Goal: Information Seeking & Learning: Check status

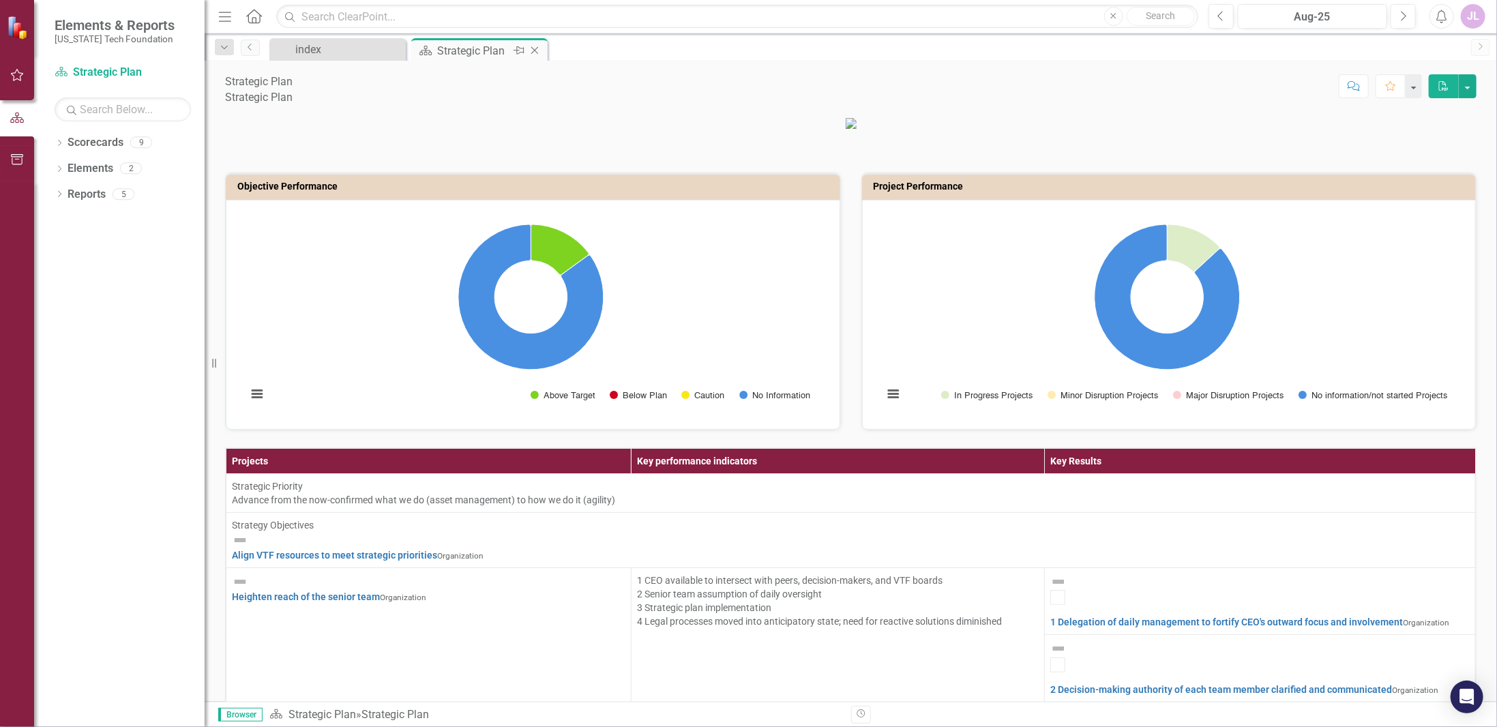
click at [491, 49] on div "Strategic Plan" at bounding box center [473, 50] width 73 height 17
click at [326, 55] on div "index" at bounding box center [340, 49] width 90 height 17
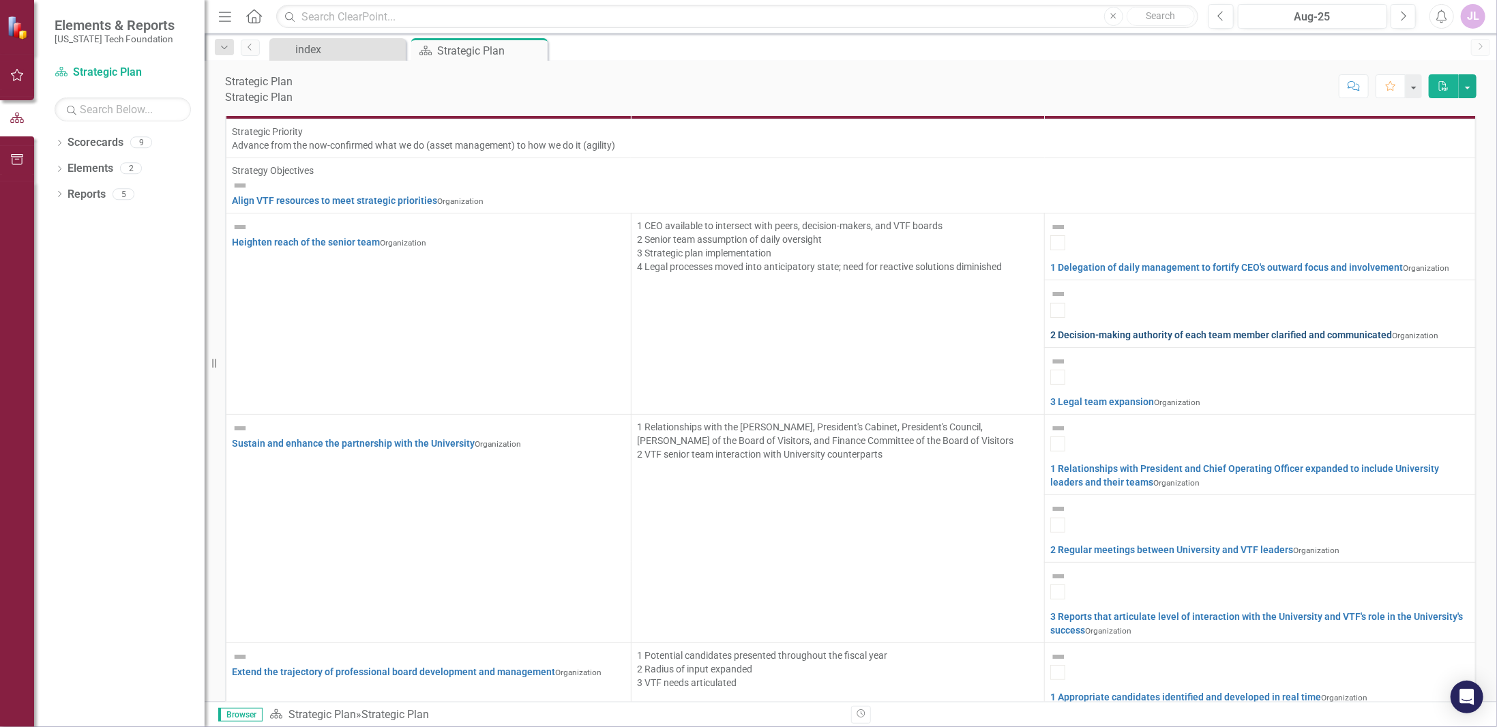
click at [1196, 329] on link "2 Decision-making authority of each team member clarified and communicated" at bounding box center [1221, 334] width 342 height 11
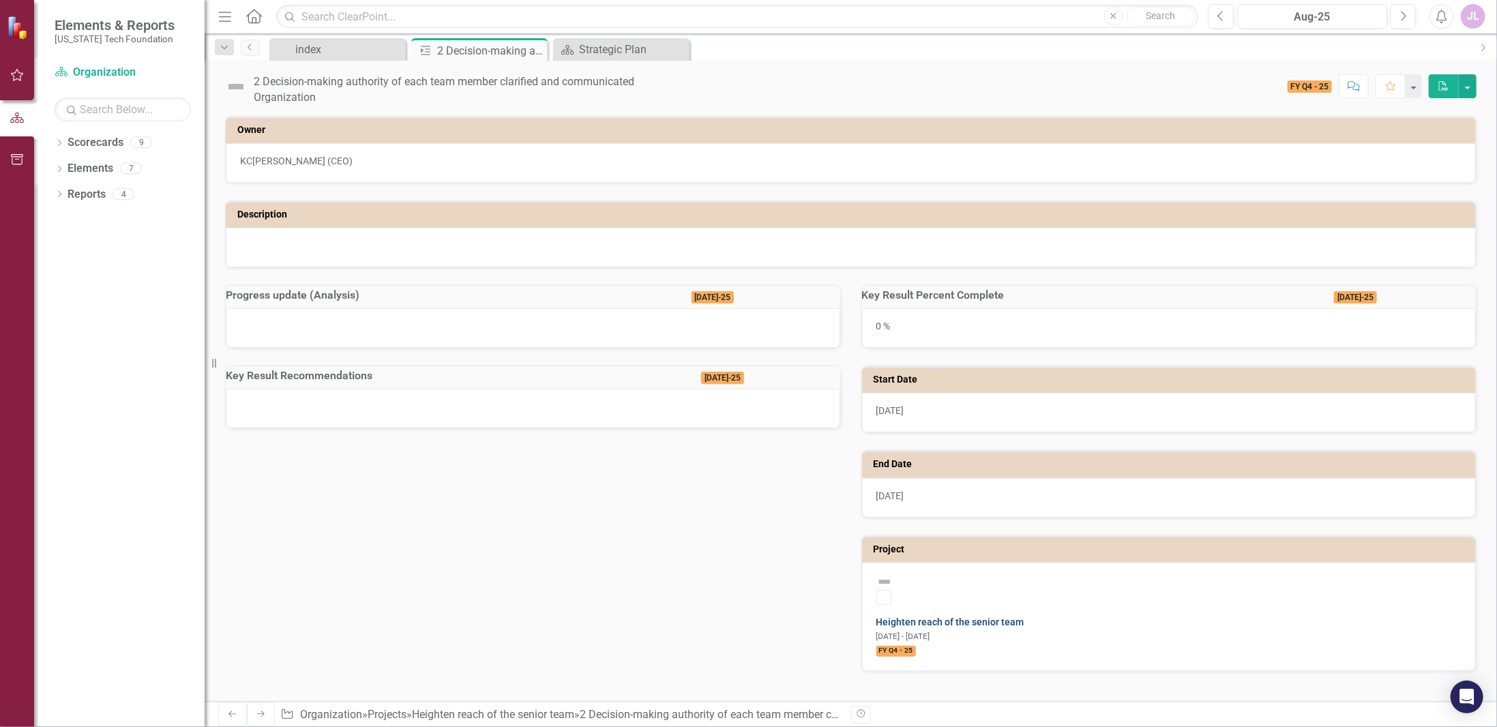
click at [1004, 617] on link "Heighten reach of the senior team" at bounding box center [951, 622] width 148 height 11
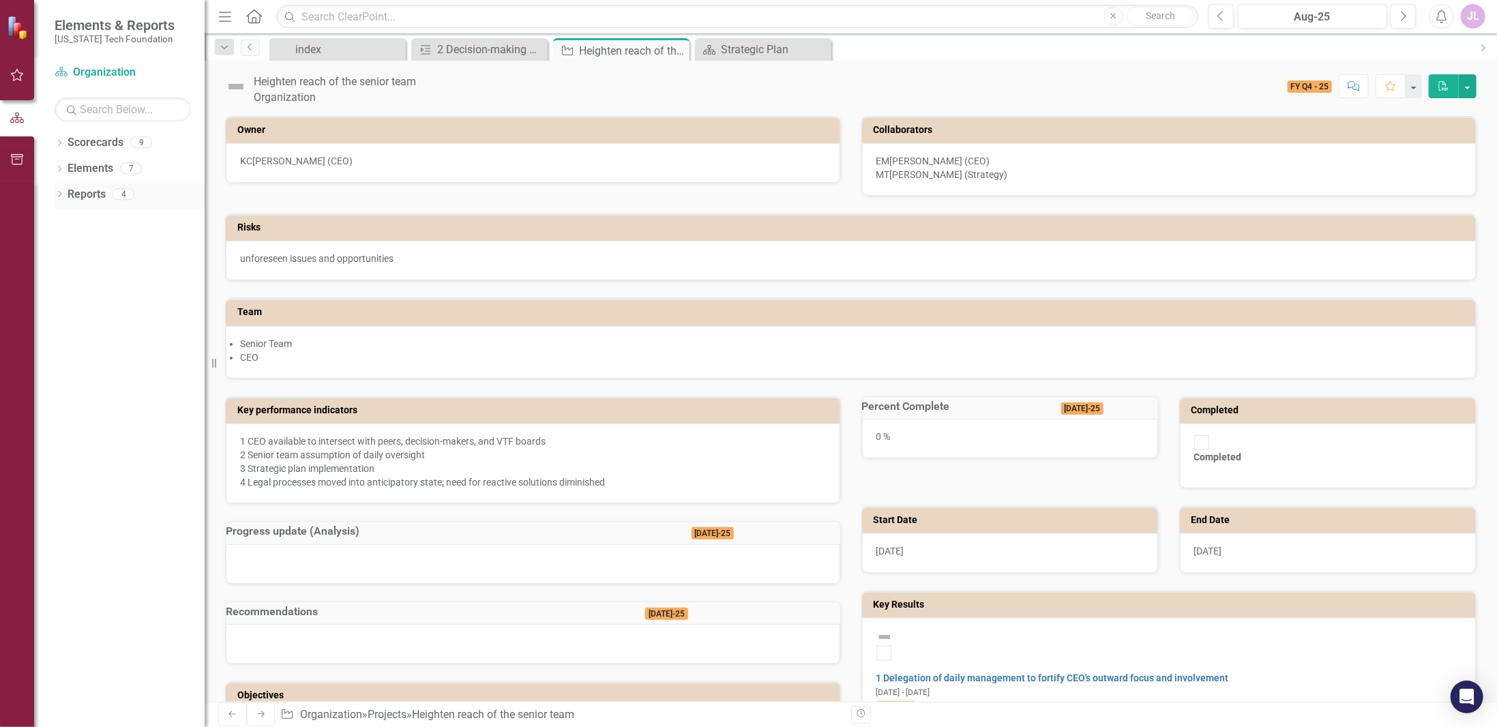
click at [95, 197] on link "Reports" at bounding box center [87, 195] width 38 height 16
click at [18, 153] on button "button" at bounding box center [17, 160] width 31 height 29
click at [94, 93] on div "Documents" at bounding box center [123, 85] width 136 height 16
click at [17, 121] on icon "button" at bounding box center [17, 117] width 14 height 11
click at [493, 53] on div "2 Decision-making authority of each team member clarified and communicated" at bounding box center [482, 49] width 90 height 17
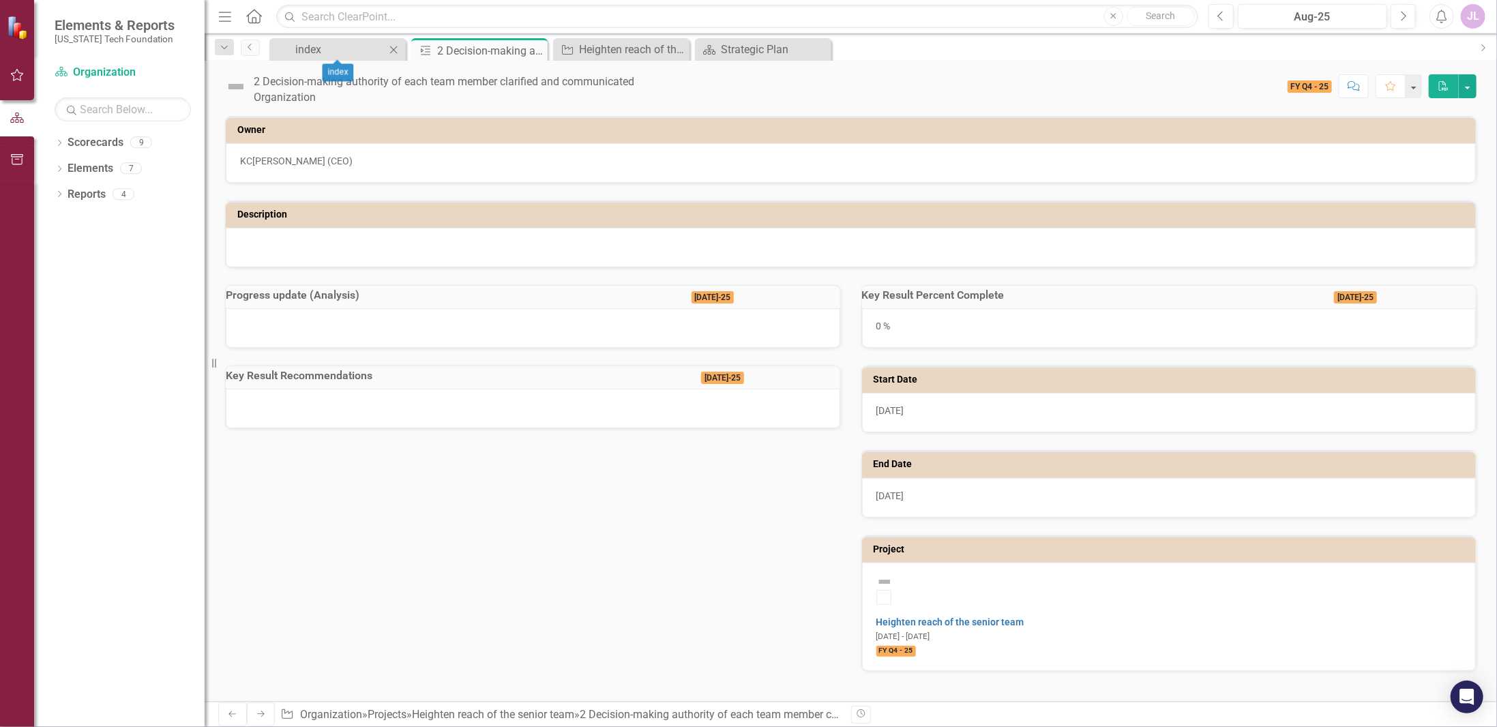
click at [306, 59] on div "index Close" at bounding box center [337, 49] width 136 height 23
click at [310, 50] on div "index" at bounding box center [340, 49] width 90 height 17
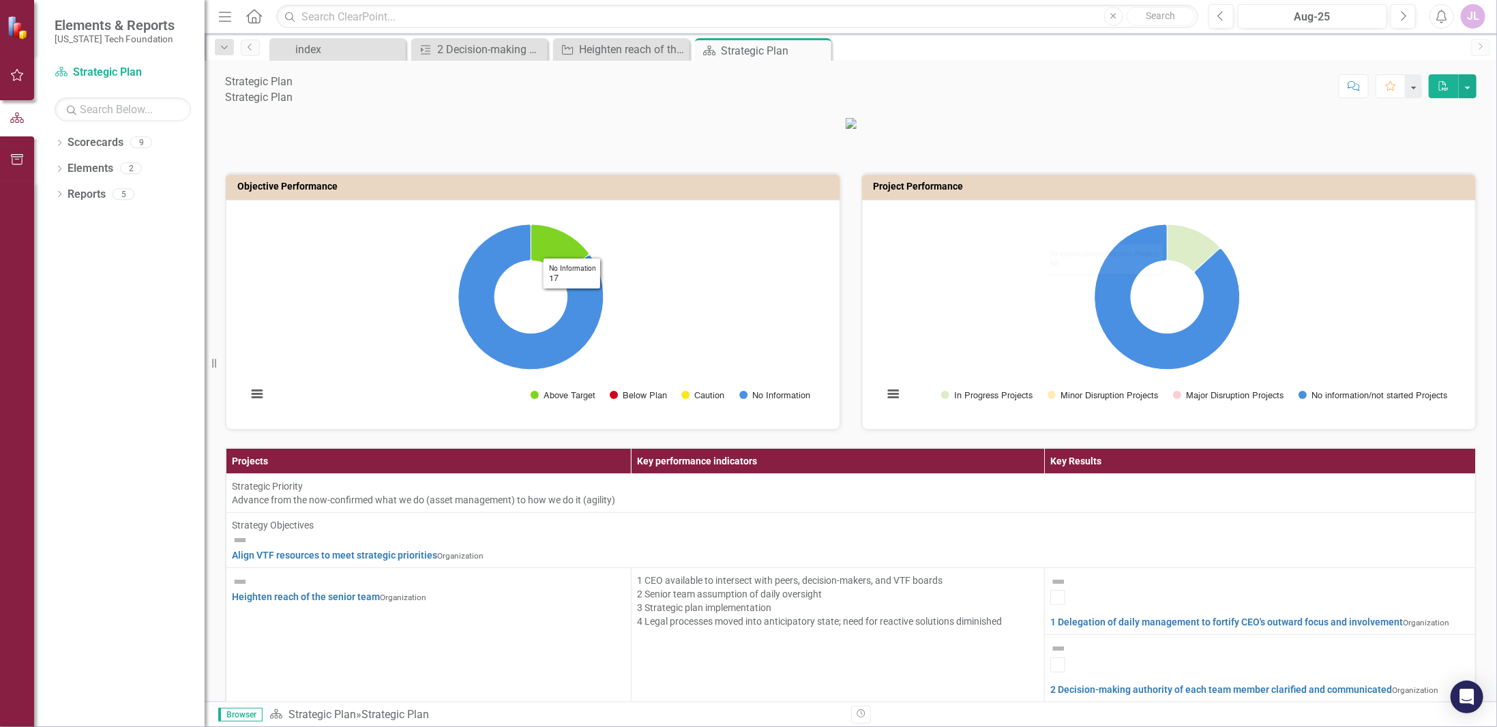
click at [548, 326] on rect "Interactive chart" at bounding box center [531, 313] width 582 height 205
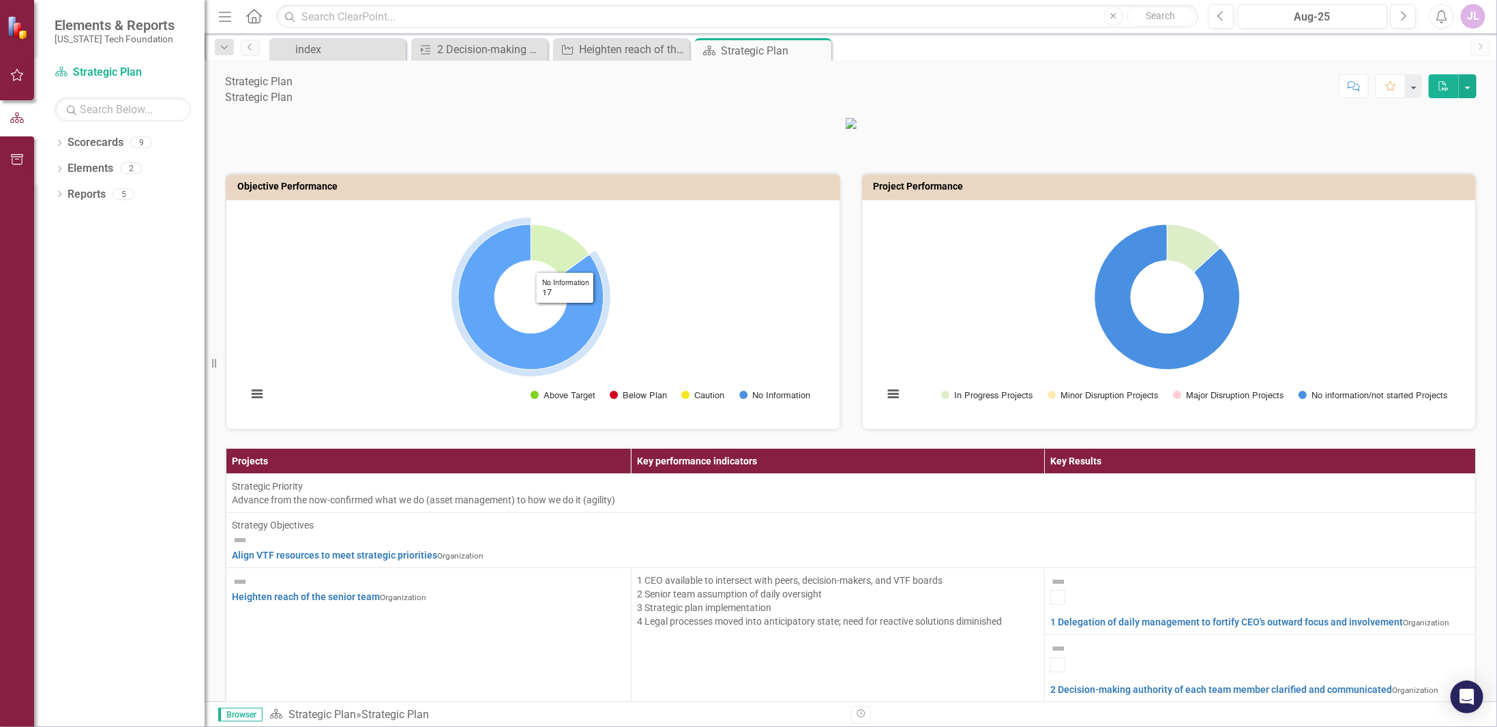
click at [576, 334] on icon "No Information, 17." at bounding box center [530, 296] width 145 height 145
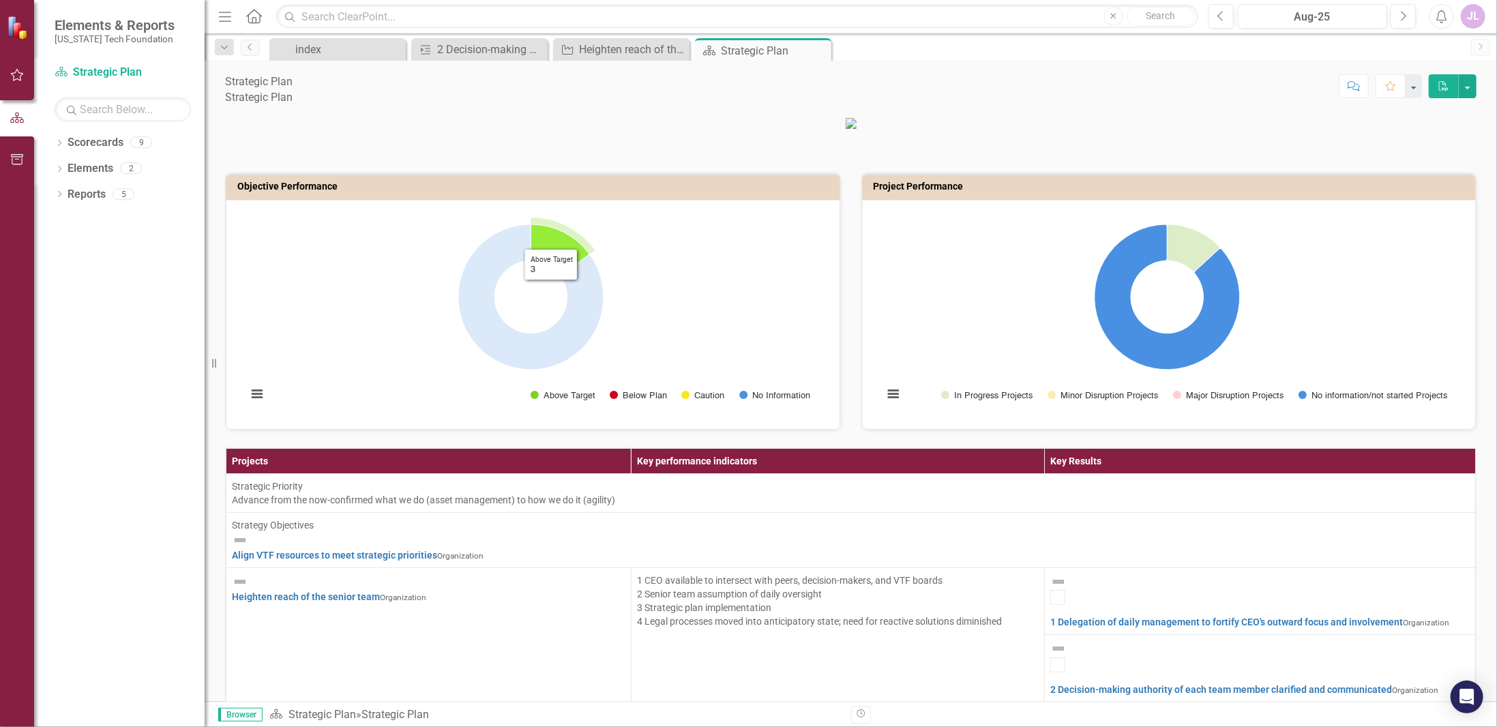
click at [548, 253] on icon "Above Target, 3." at bounding box center [560, 249] width 58 height 50
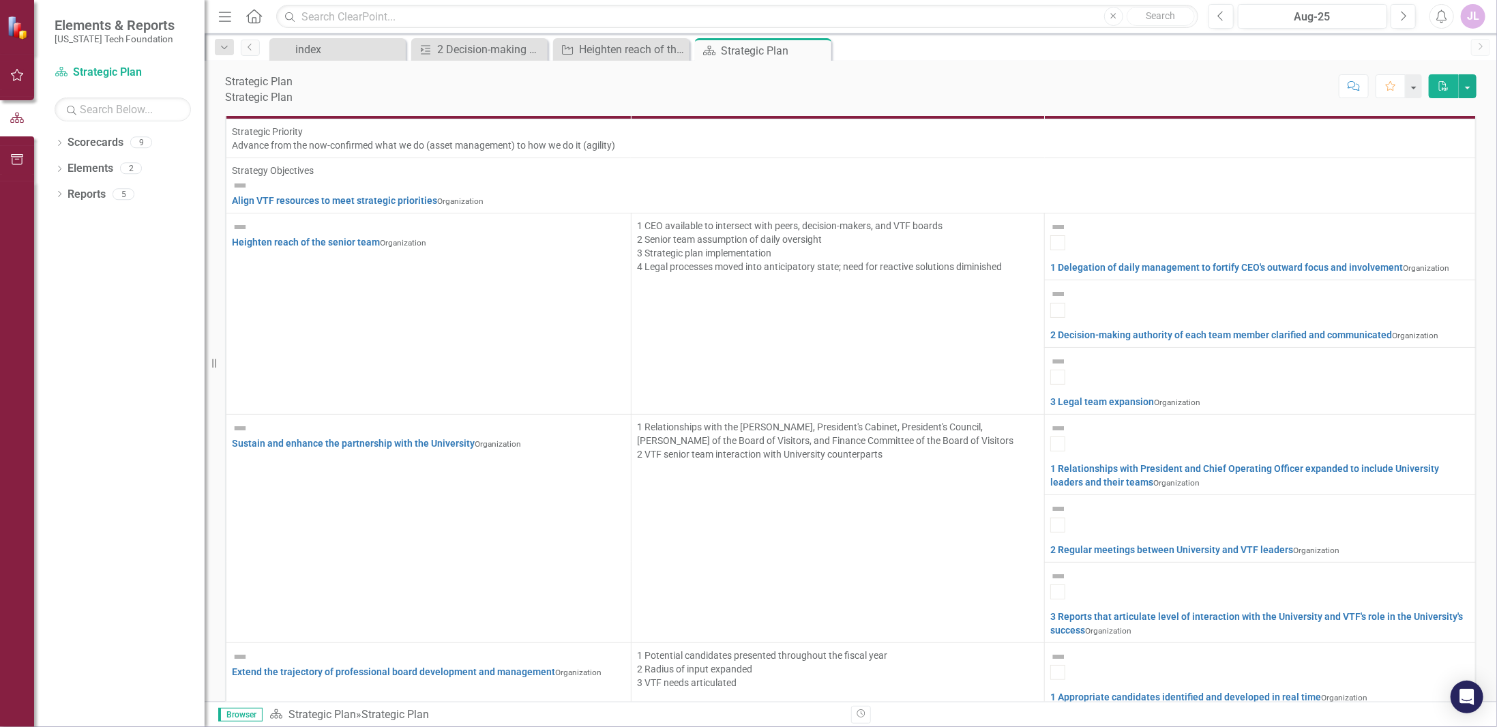
scroll to position [1526, 0]
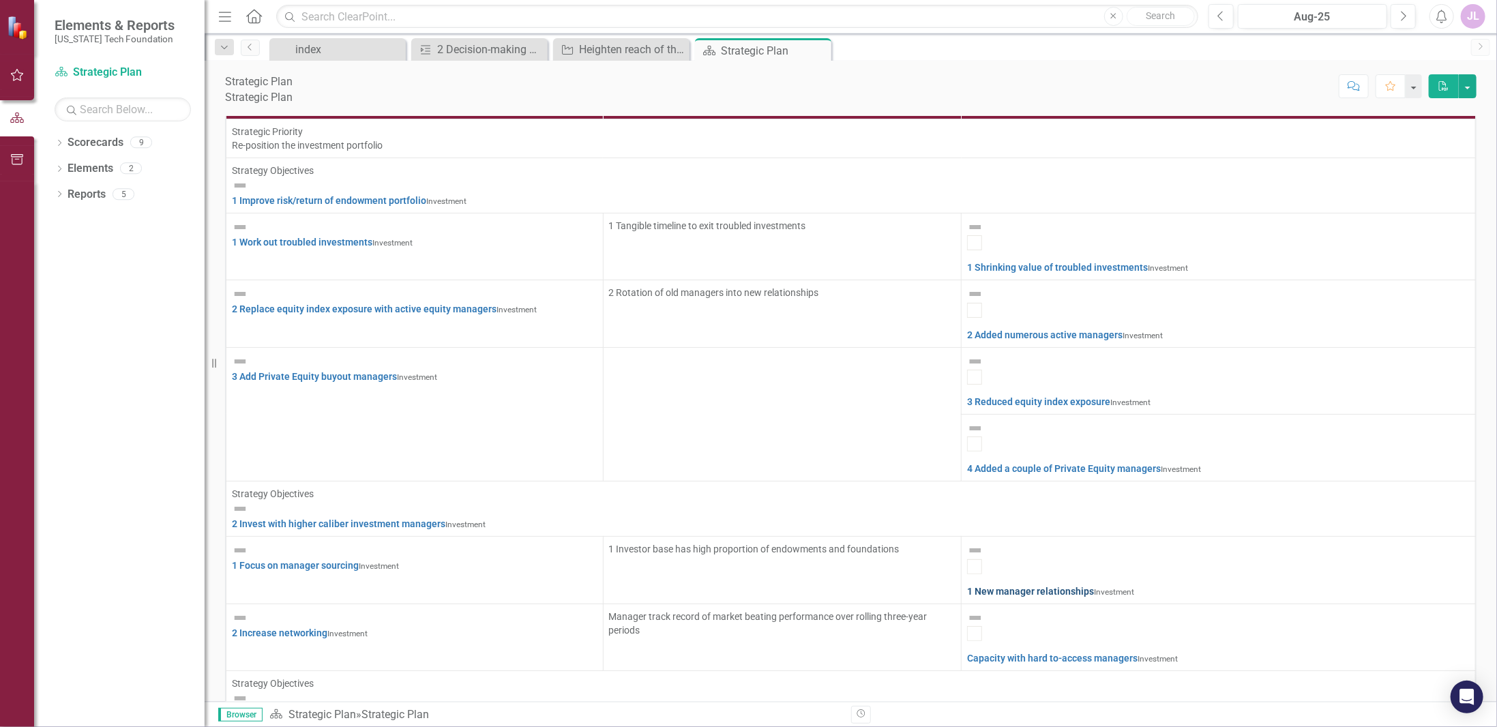
click at [1094, 586] on link "1 New manager relationships" at bounding box center [1030, 591] width 127 height 11
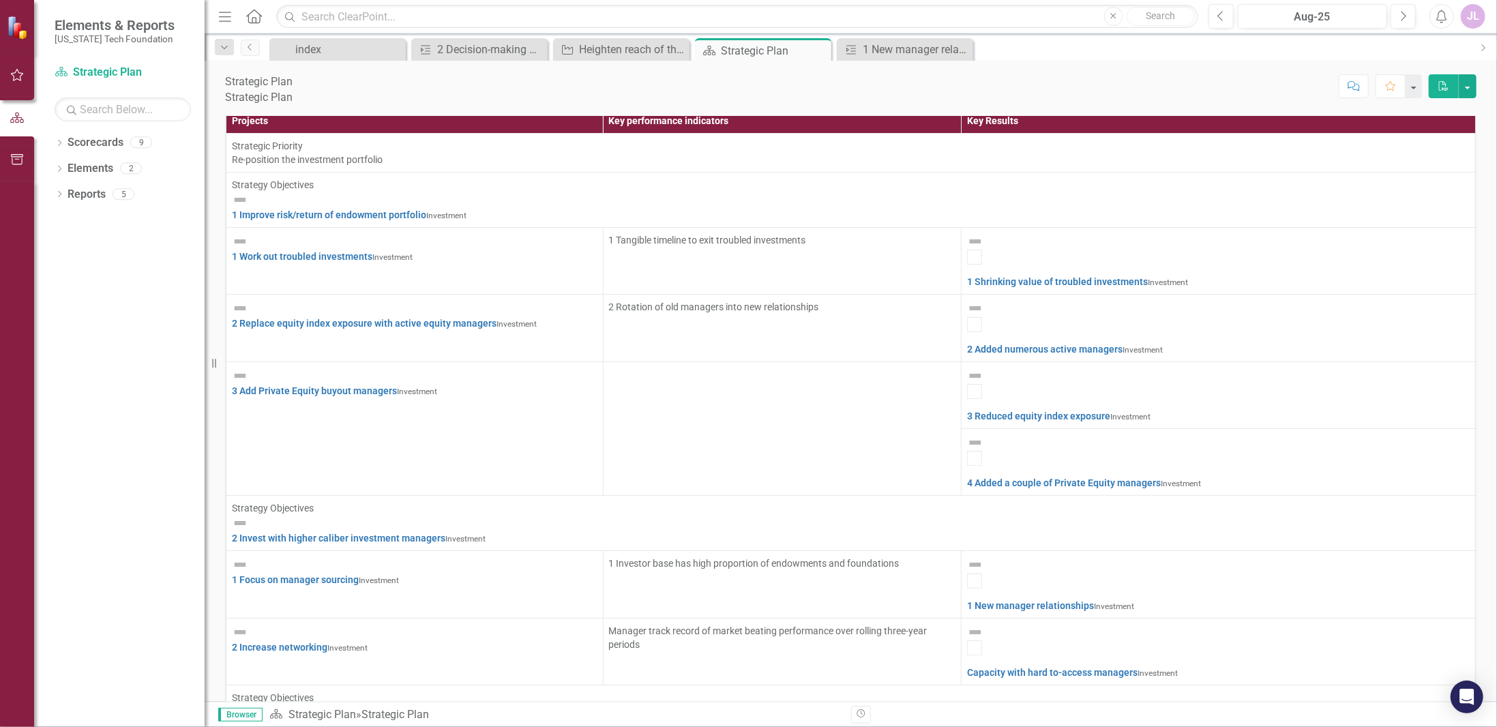
scroll to position [355, 0]
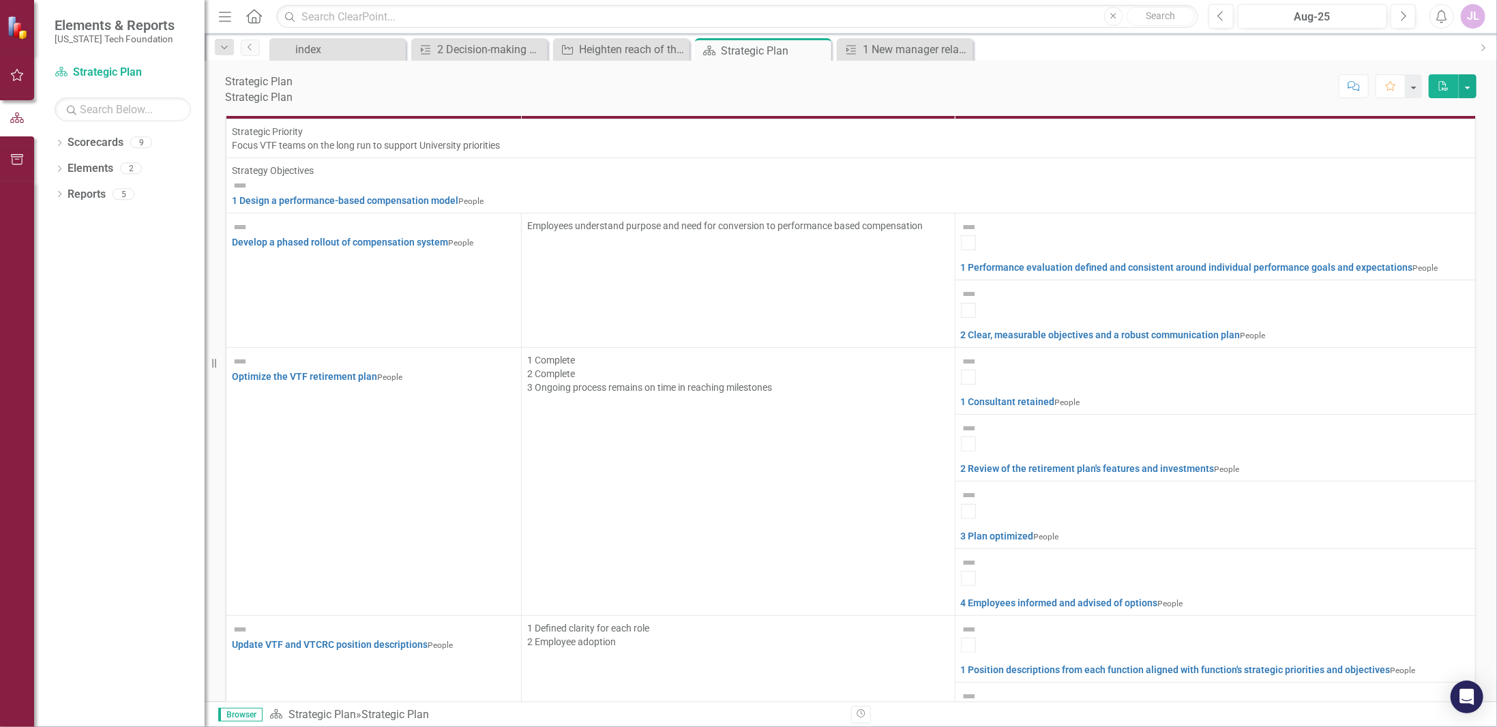
scroll to position [561, 0]
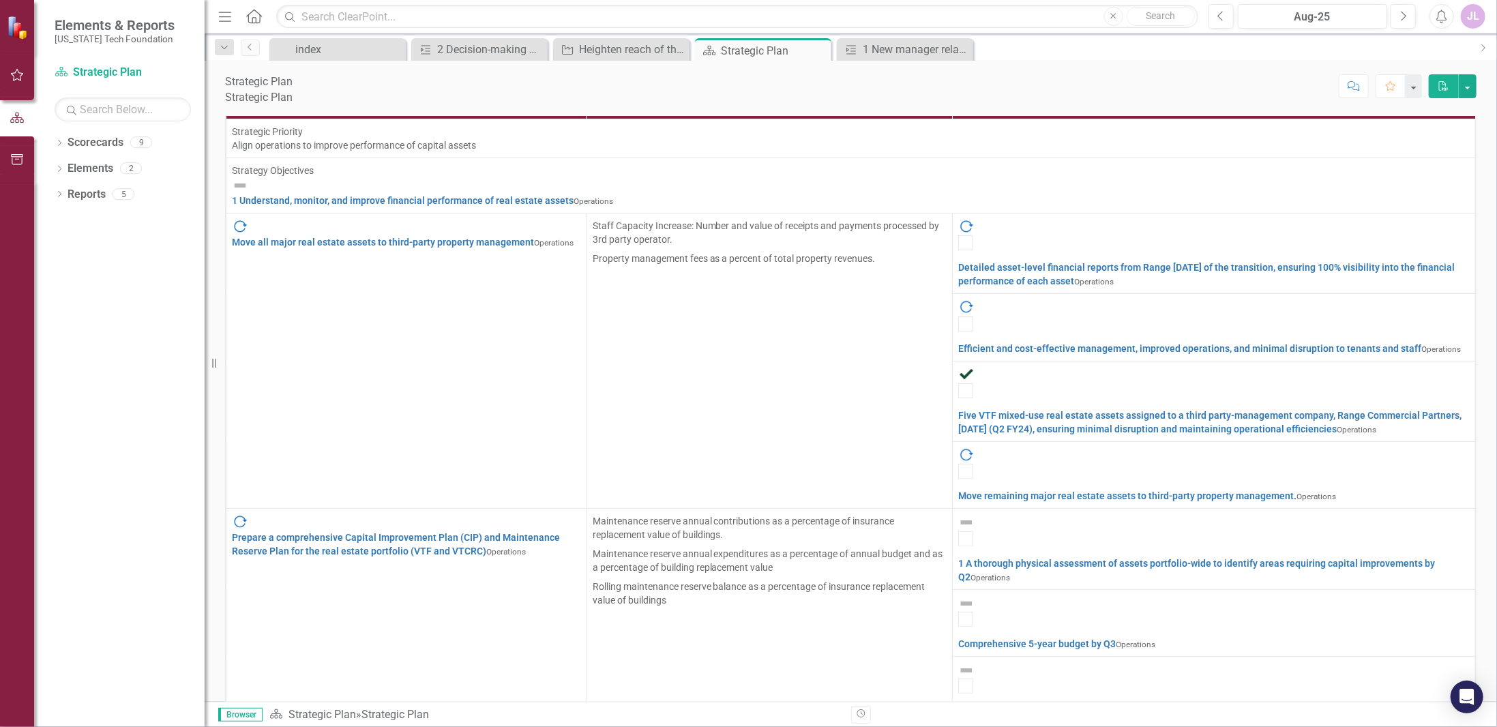
scroll to position [3845, 0]
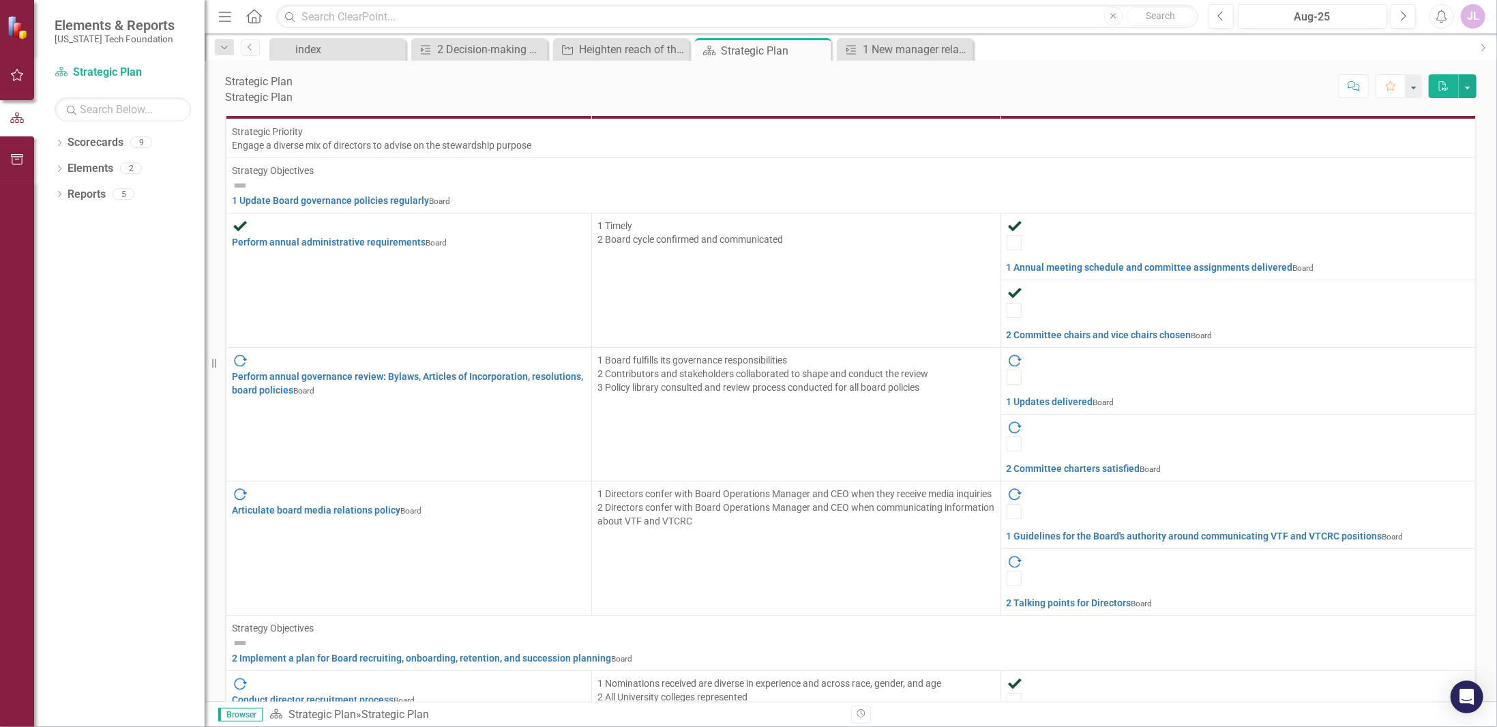
scroll to position [390, 0]
click at [1310, 28] on button "Aug-25" at bounding box center [1313, 16] width 150 height 25
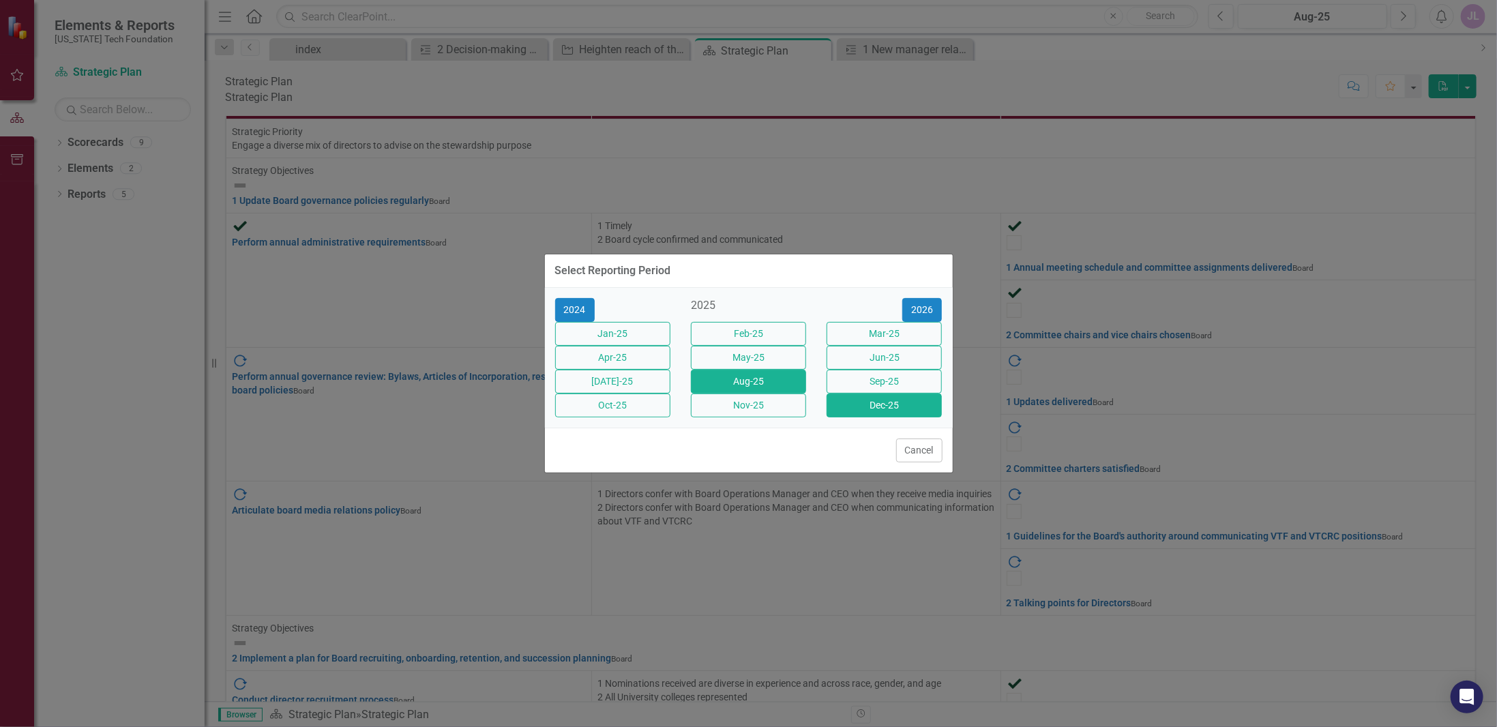
click at [910, 417] on button "Dec-25" at bounding box center [884, 406] width 115 height 24
